Goal: Information Seeking & Learning: Find specific fact

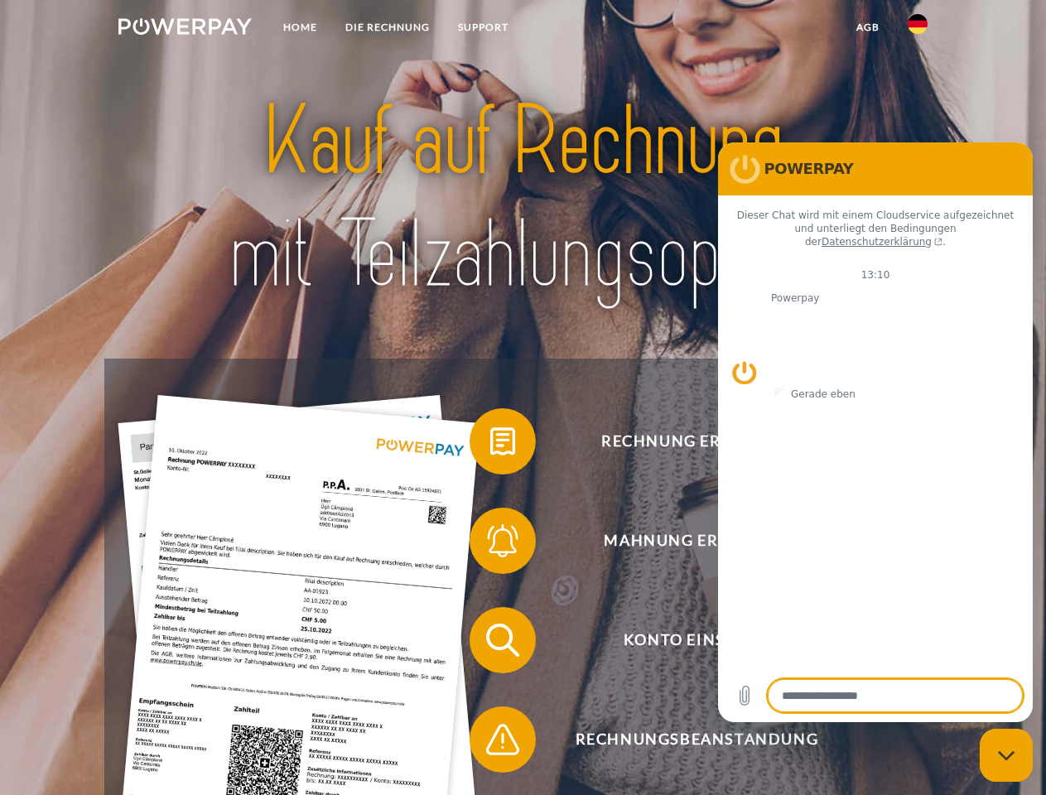
click at [185, 29] on img at bounding box center [184, 26] width 133 height 17
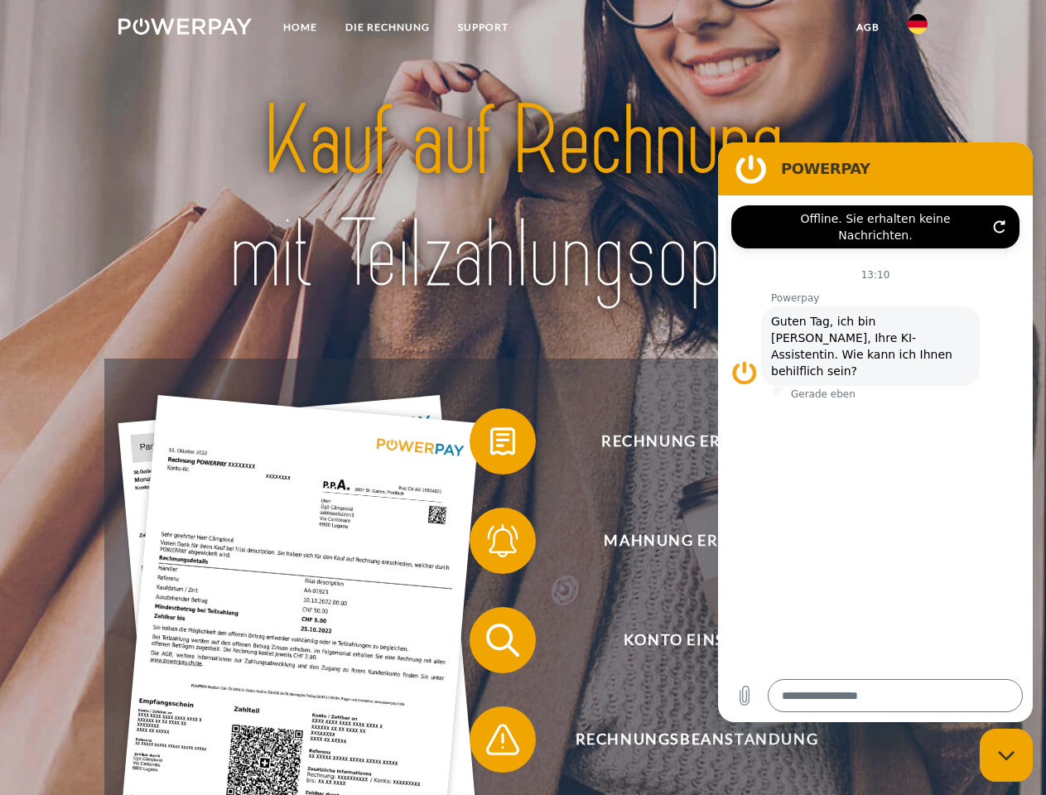
click at [917, 29] on img at bounding box center [918, 24] width 20 height 20
click at [867, 27] on link "agb" at bounding box center [867, 27] width 51 height 30
click at [490, 445] on span at bounding box center [477, 441] width 83 height 83
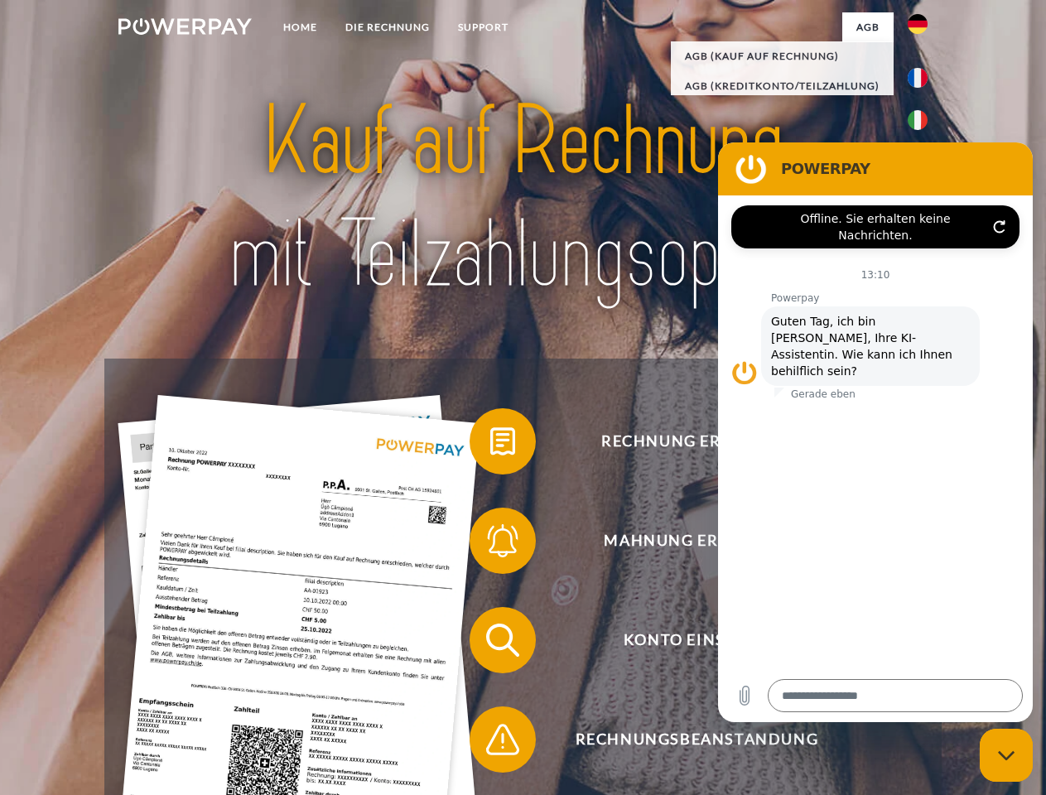
click at [490, 544] on span at bounding box center [477, 540] width 83 height 83
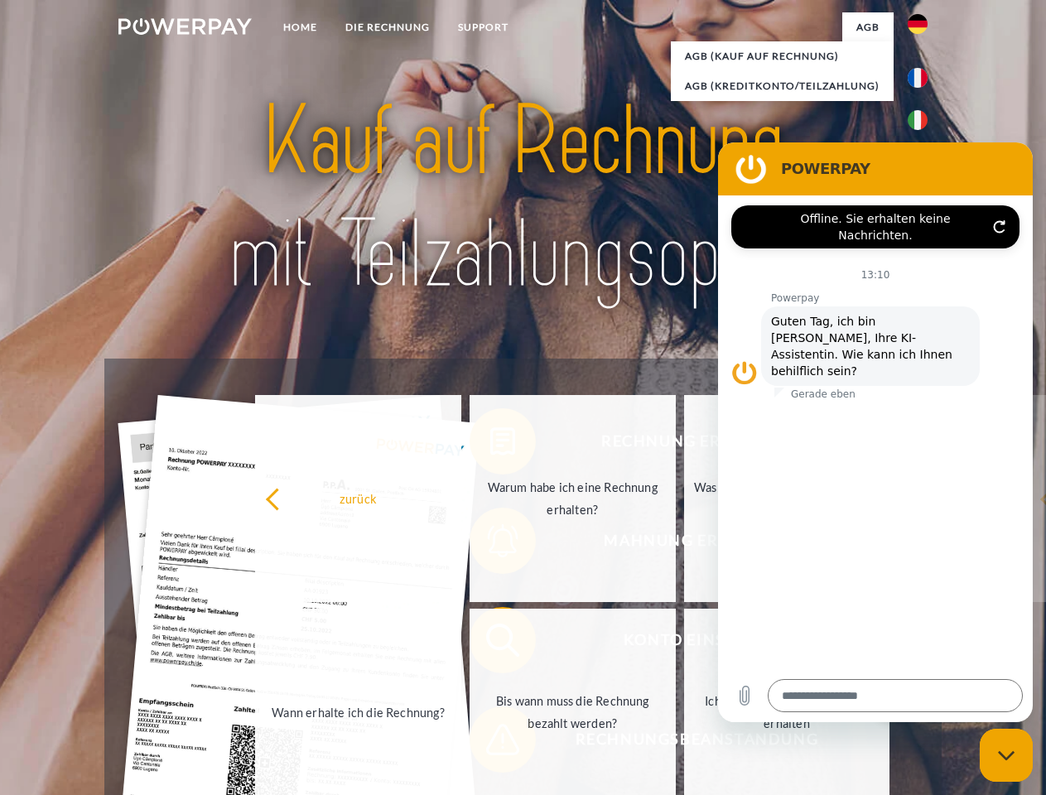
click at [490, 643] on link "Bis wann muss die Rechnung bezahlt werden?" at bounding box center [573, 712] width 206 height 207
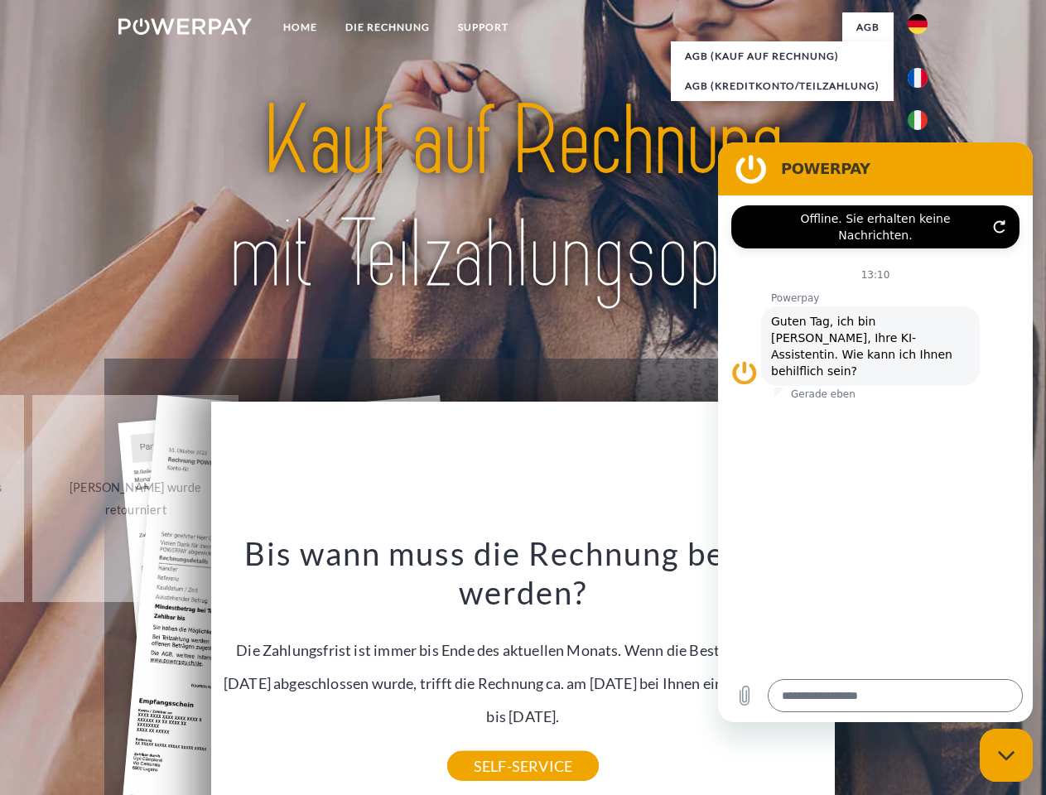
click at [1006, 755] on icon "Messaging-Fenster schließen" at bounding box center [1006, 755] width 17 height 11
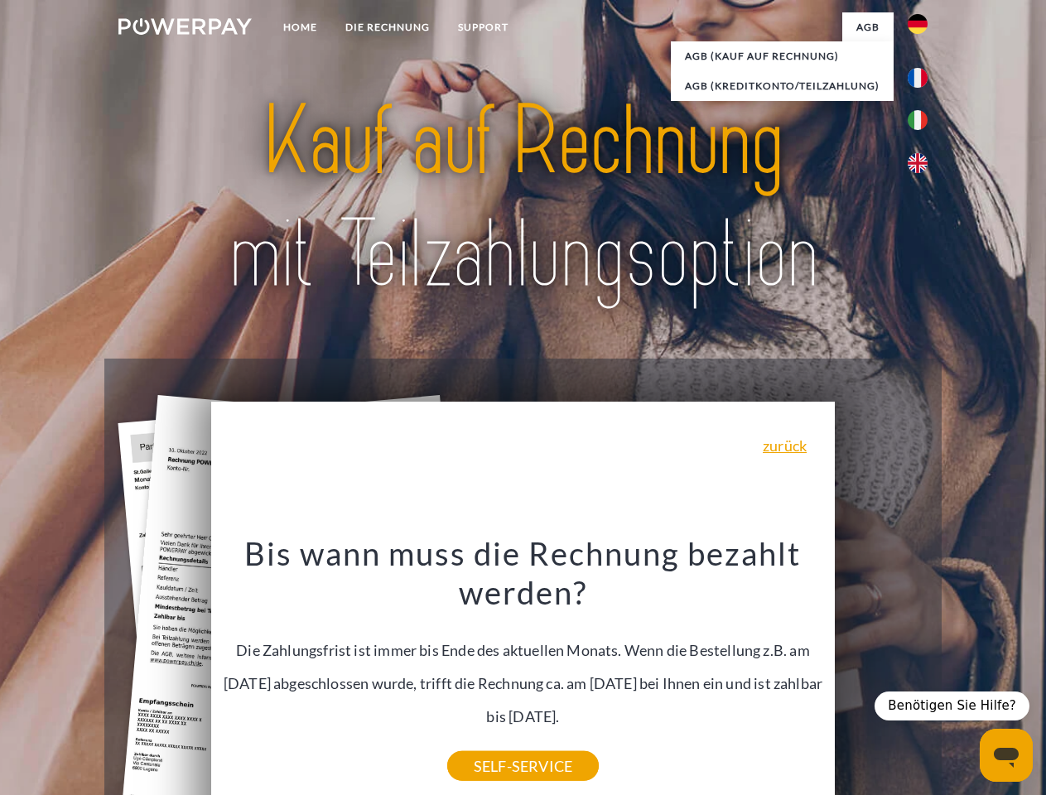
type textarea "*"
